Goal: Navigation & Orientation: Find specific page/section

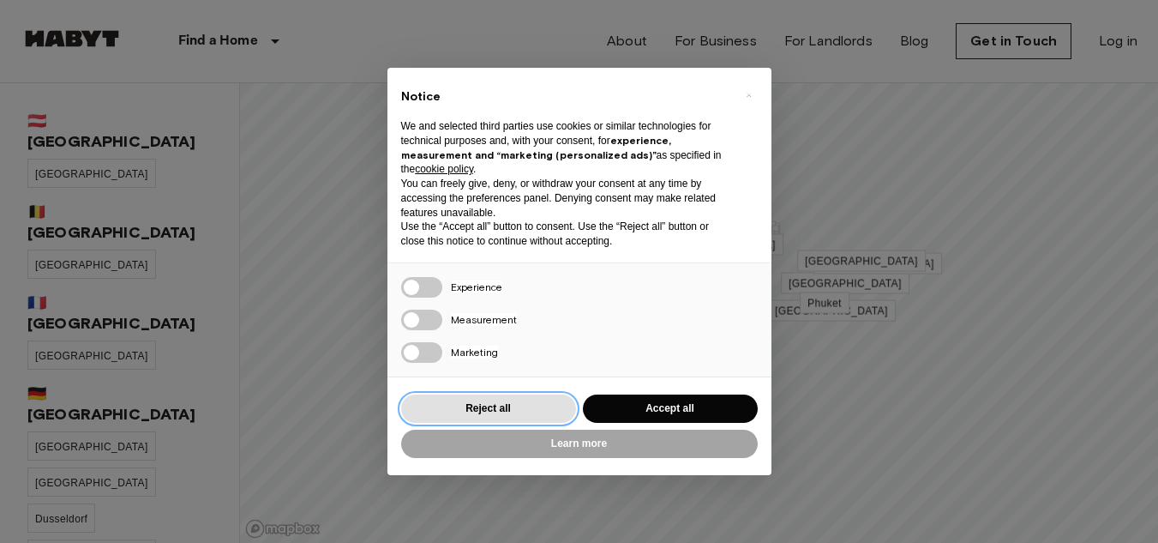
click at [496, 406] on button "Reject all" at bounding box center [488, 408] width 175 height 28
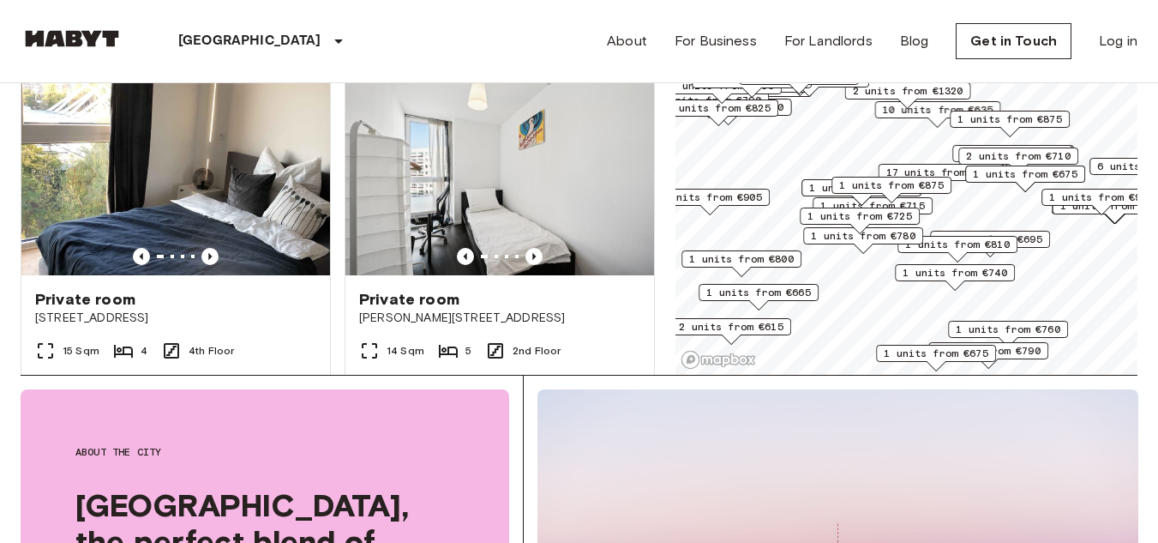
scroll to position [174, 0]
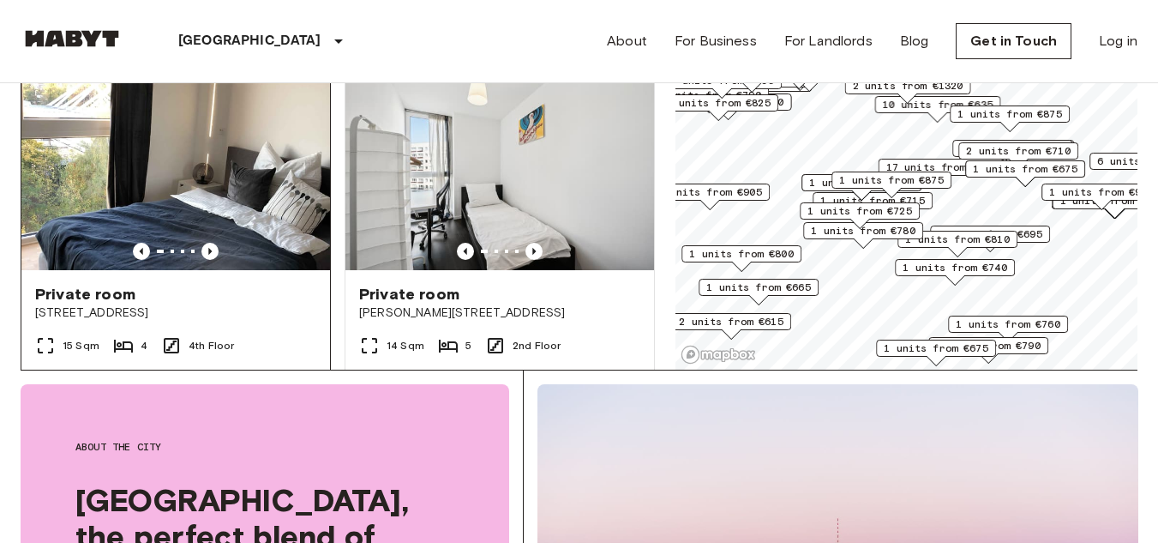
click at [233, 177] on img at bounding box center [175, 167] width 309 height 206
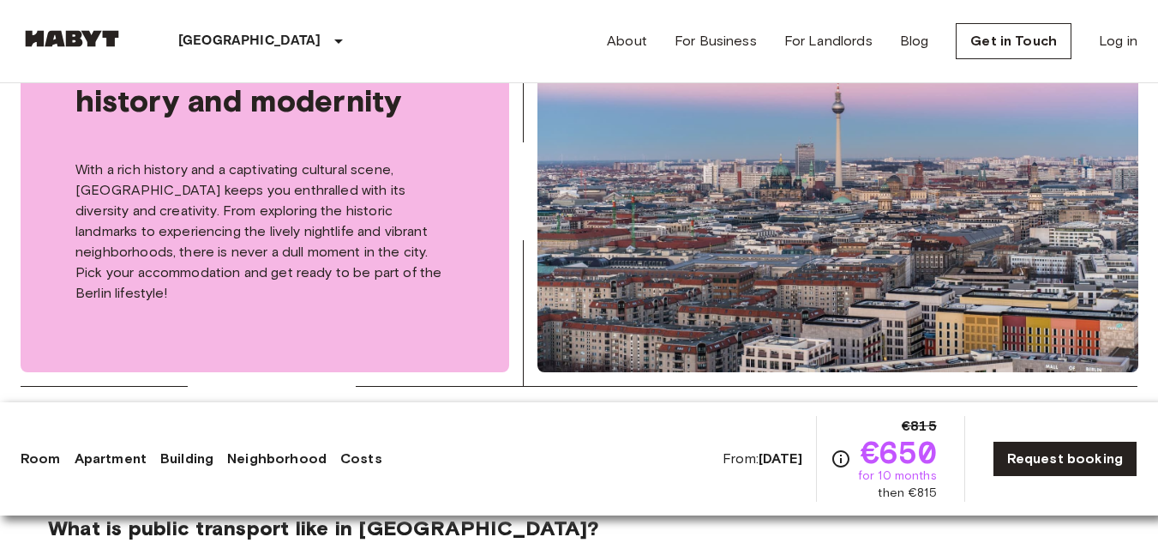
scroll to position [2422, 0]
